Goal: Task Accomplishment & Management: Complete application form

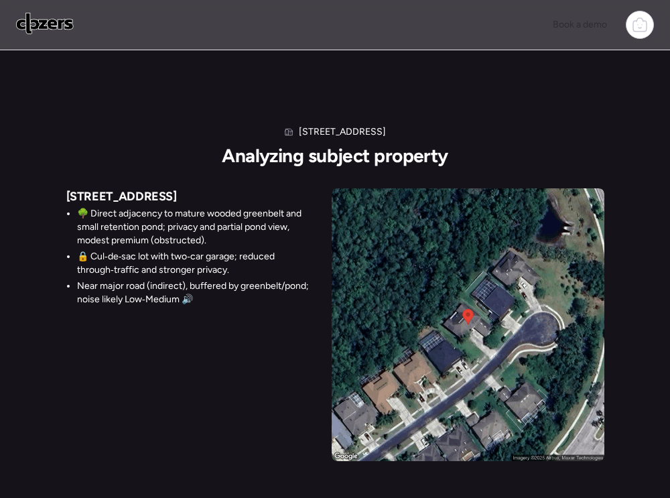
click at [293, 92] on div "[STREET_ADDRESS] Analyzing subject property [STREET_ADDRESS] 🌳 Direct adjacency…" at bounding box center [335, 266] width 670 height 432
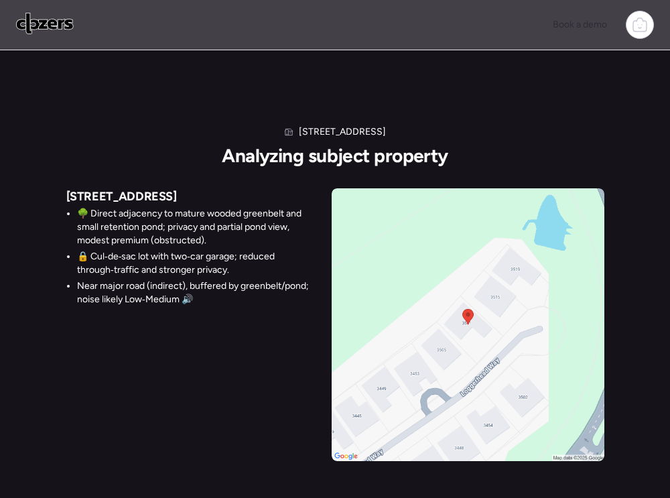
click at [399, 171] on div "[STREET_ADDRESS] Analyzing subject property [STREET_ADDRESS] 🌳 Direct adjacency…" at bounding box center [335, 293] width 538 height 336
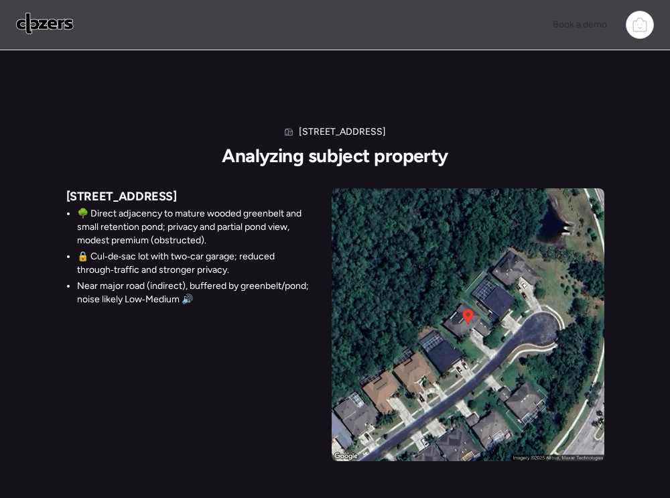
click at [210, 324] on div "[STREET_ADDRESS] 🌳 Direct adjacency to mature wooded greenbelt and small retent…" at bounding box center [335, 324] width 538 height 273
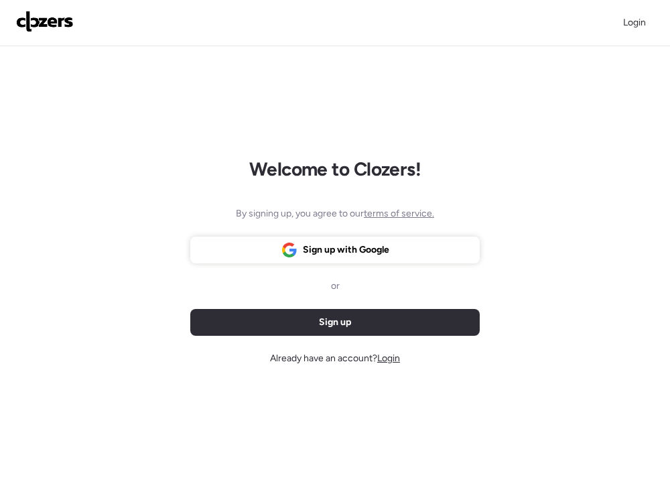
click at [383, 357] on span "Login" at bounding box center [388, 357] width 23 height 11
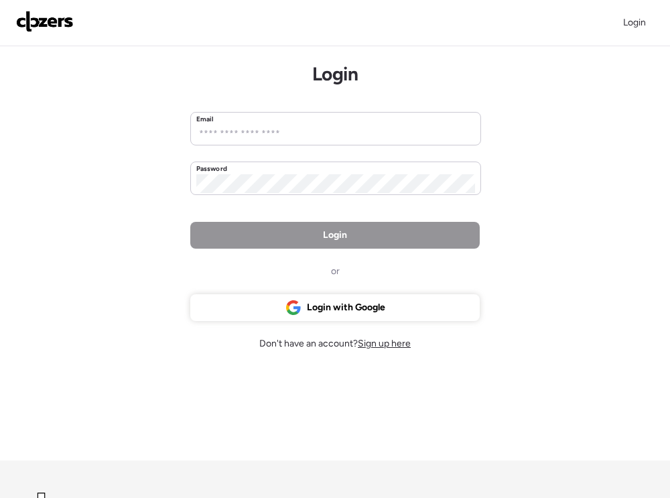
click at [306, 147] on div "Email Password" at bounding box center [334, 153] width 289 height 83
click at [312, 324] on div "Login or Login with Google Don't have an account? Sign up here" at bounding box center [334, 286] width 289 height 129
click at [312, 307] on span "Login with Google" at bounding box center [346, 307] width 78 height 13
